Goal: Task Accomplishment & Management: Manage account settings

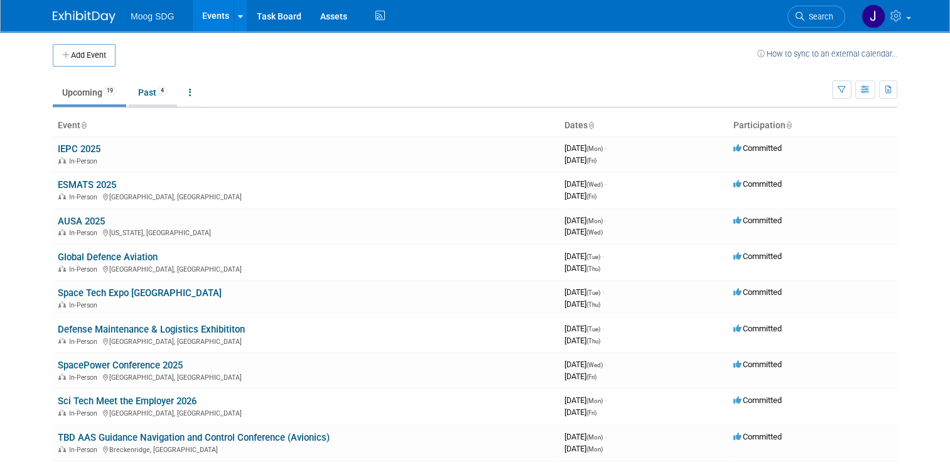
click at [134, 82] on link "Past 4" at bounding box center [153, 92] width 48 height 24
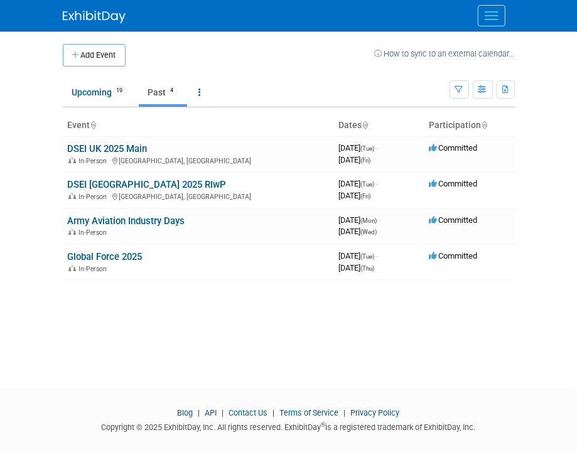
drag, startPoint x: 140, startPoint y: 148, endPoint x: 150, endPoint y: 155, distance: 12.6
click at [140, 148] on link "DSEI UK 2025 Main" at bounding box center [108, 148] width 80 height 11
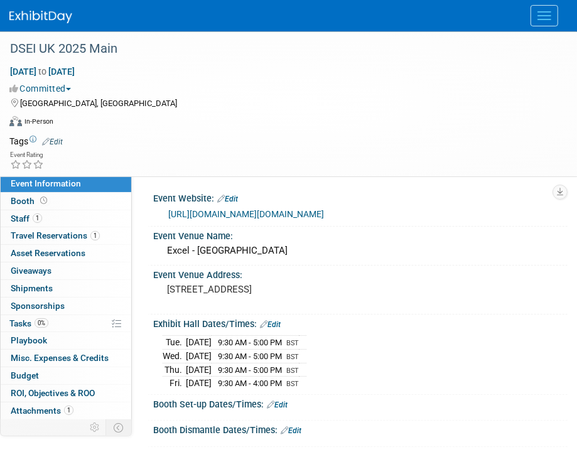
click at [439, 332] on div "Tue. Sep 9, 2025 9:30 AM - 5:00 PM BST Wed. Sep 10, 2025 9:30 AM - 5:00 PM BST …" at bounding box center [361, 360] width 396 height 57
click at [63, 372] on link "Budget" at bounding box center [66, 375] width 131 height 17
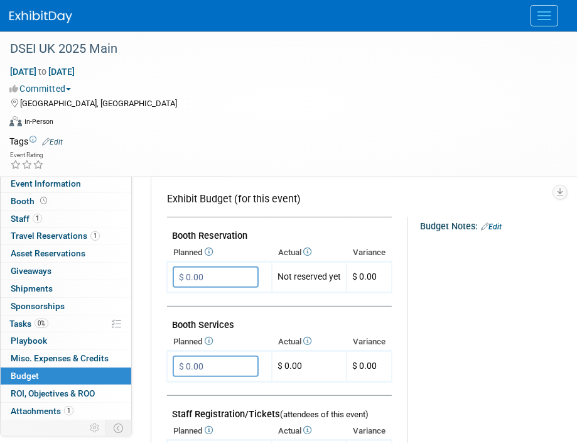
scroll to position [188, 0]
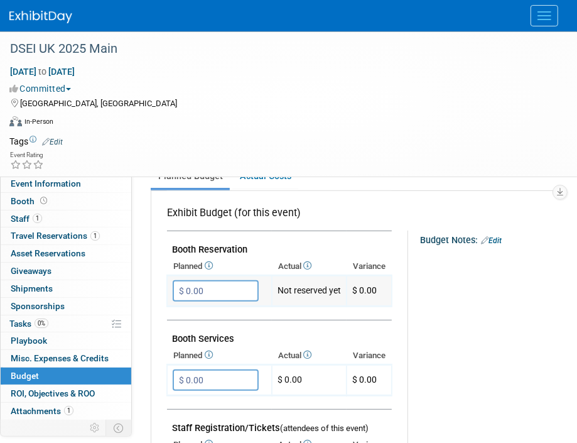
click at [198, 283] on input "$ 0.00" at bounding box center [216, 290] width 86 height 21
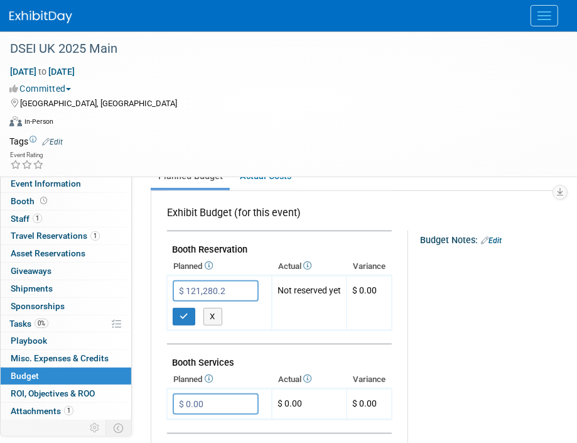
type input "$ 121,280.20"
click at [176, 308] on button "button" at bounding box center [184, 317] width 23 height 18
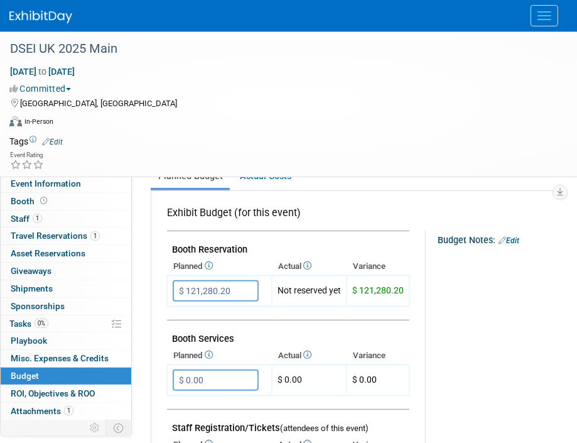
click at [516, 232] on div "Budget Notes: Edit" at bounding box center [539, 239] width 202 height 16
click at [516, 236] on link "Edit" at bounding box center [509, 240] width 21 height 9
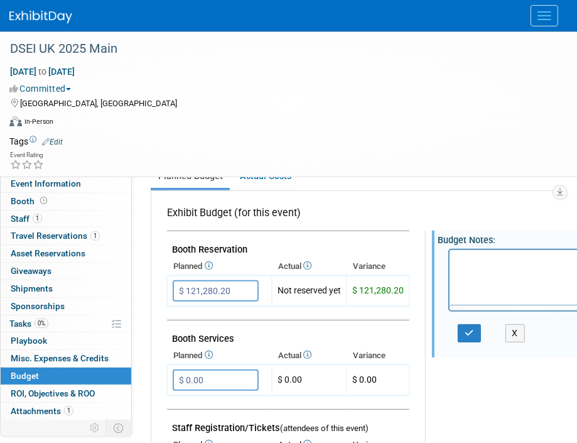
scroll to position [0, 0]
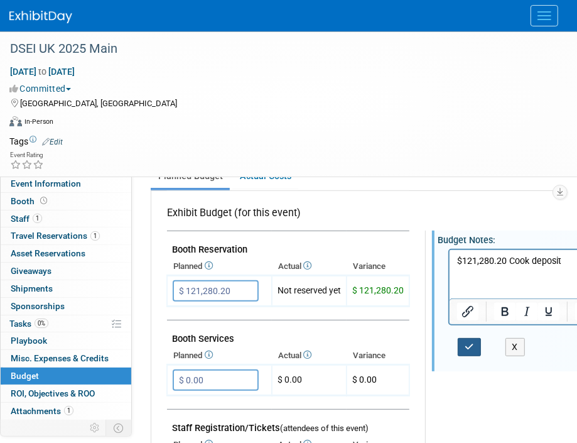
click at [472, 349] on icon "button" at bounding box center [469, 346] width 9 height 9
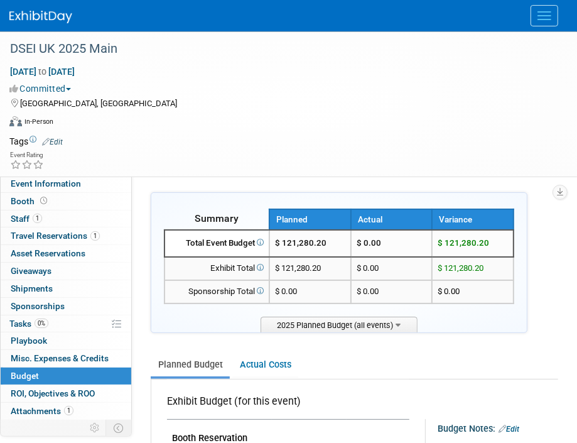
click at [43, 15] on img at bounding box center [40, 17] width 63 height 13
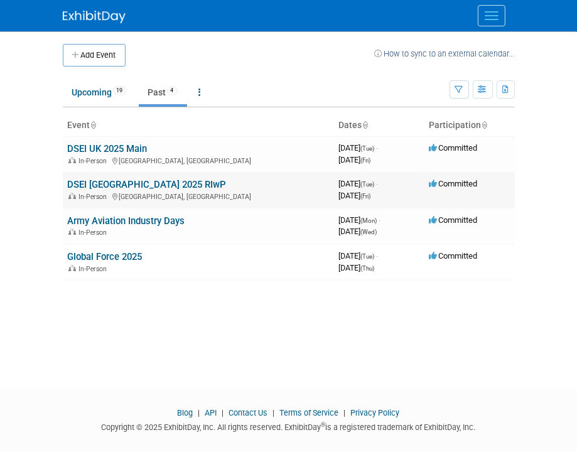
click at [136, 186] on link "DSEI [GEOGRAPHIC_DATA] 2025 RIwP" at bounding box center [147, 184] width 159 height 11
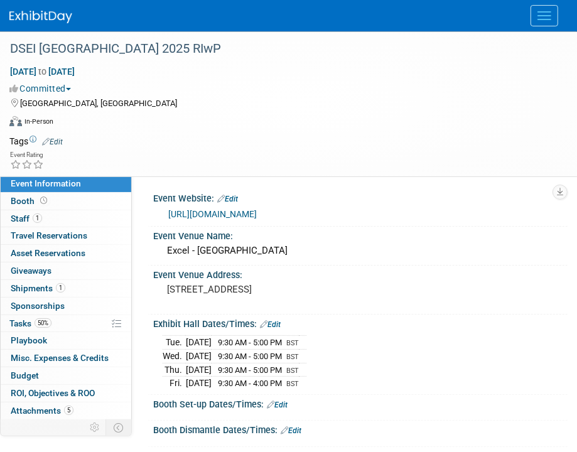
click at [455, 364] on div "[DATE] 9:30 AM - 5:00 PM BST [DATE] 9:30 AM - 5:00 PM BST [DATE] 9:30 AM - 5:00…" at bounding box center [361, 360] width 396 height 57
click at [55, 372] on link "Budget" at bounding box center [66, 375] width 131 height 17
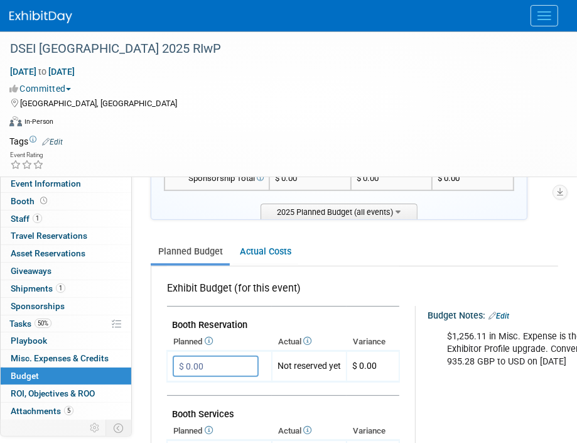
scroll to position [188, 0]
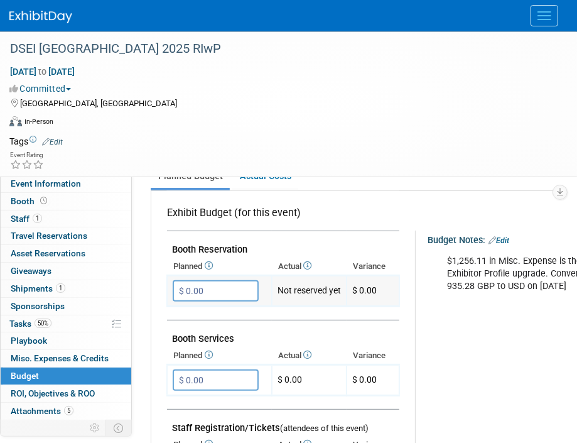
click at [224, 295] on input "$ 0.00" at bounding box center [216, 290] width 86 height 21
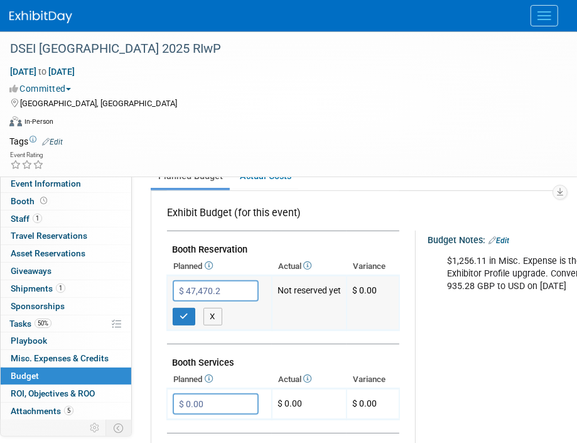
type input "$ 47,470.22"
click at [182, 312] on icon "button" at bounding box center [184, 316] width 9 height 8
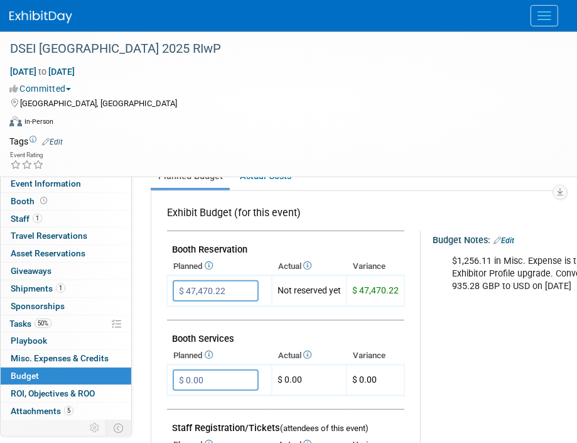
click at [508, 236] on link "Edit" at bounding box center [504, 240] width 21 height 9
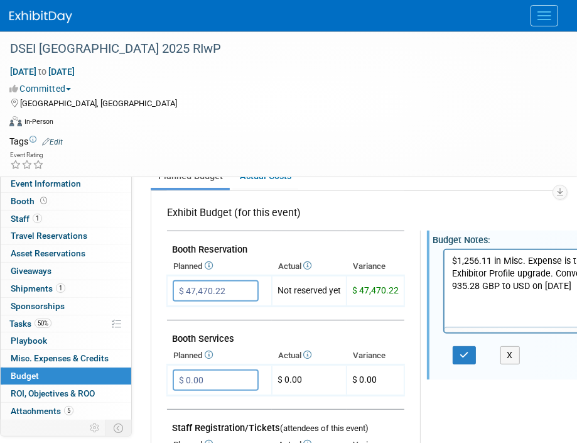
scroll to position [0, 0]
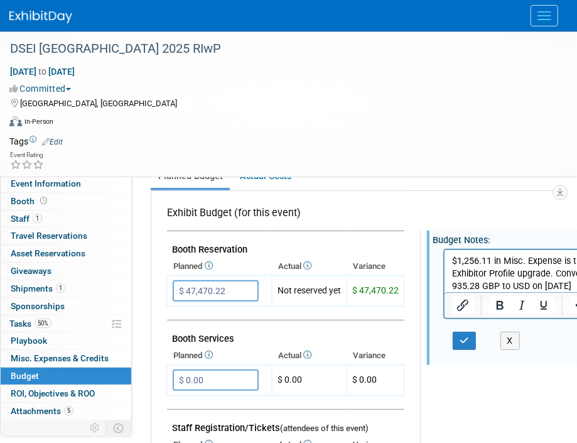
click at [527, 275] on p "$1,256.11 in Misc. Expense is the Exhibitor Profile upgrade. Converted 935.28 G…" at bounding box center [527, 273] width 151 height 38
click at [574, 283] on p "$1,256.11 in Misc. Expense is the Exhibitor Profile upgrade. Converted 935.28 G…" at bounding box center [527, 273] width 151 height 38
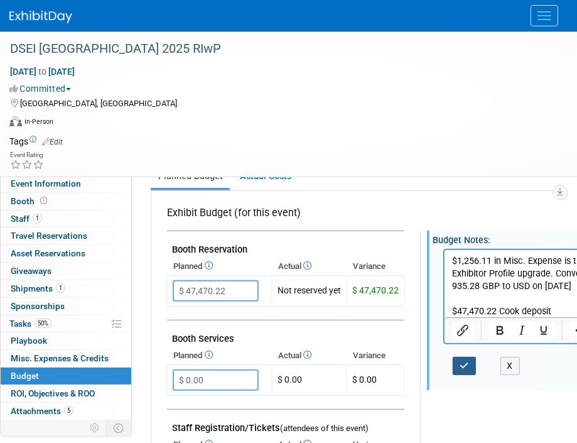
click at [460, 363] on icon "button" at bounding box center [464, 365] width 9 height 9
